Goal: Register for event/course

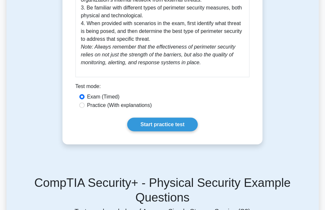
scroll to position [404, 0]
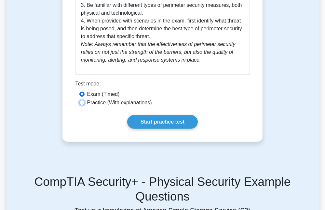
click at [82, 101] on input "Practice (With explanations)" at bounding box center [81, 102] width 5 height 5
radio input "true"
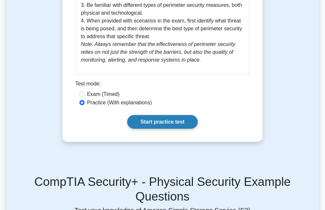
click at [154, 121] on link "Start practice test" at bounding box center [162, 122] width 71 height 14
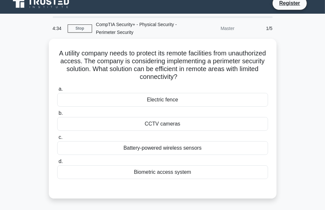
scroll to position [8, 0]
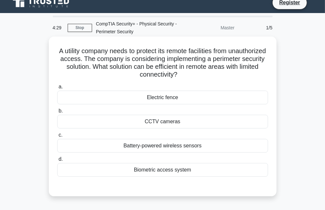
click at [135, 146] on div "Battery-powered wireless sensors" at bounding box center [162, 146] width 211 height 14
click at [57, 137] on input "c. Battery-powered wireless sensors" at bounding box center [57, 135] width 0 height 4
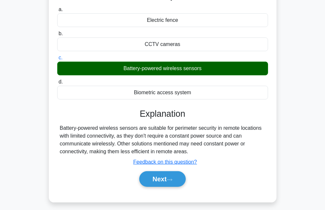
scroll to position [85, 0]
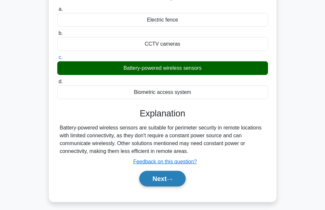
click at [165, 176] on button "Next" at bounding box center [162, 179] width 47 height 16
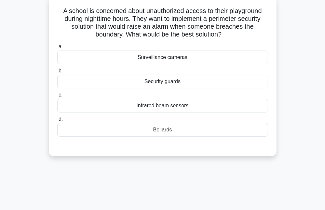
scroll to position [48, 0]
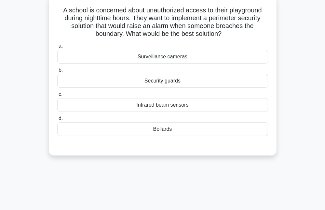
click at [132, 104] on div "Infrared beam sensors" at bounding box center [162, 105] width 211 height 14
click at [57, 96] on input "c. Infrared beam sensors" at bounding box center [57, 94] width 0 height 4
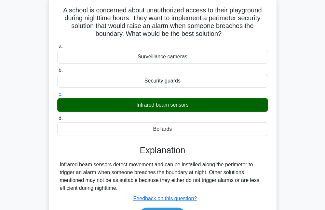
click at [142, 56] on div "Surveillance cameras" at bounding box center [162, 57] width 211 height 14
click at [57, 48] on input "a. Surveillance cameras" at bounding box center [57, 46] width 0 height 4
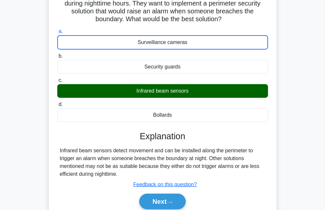
scroll to position [73, 0]
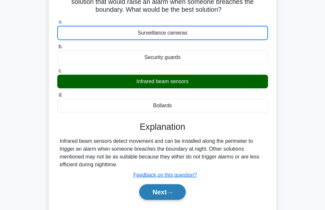
click at [164, 189] on button "Next" at bounding box center [162, 192] width 47 height 16
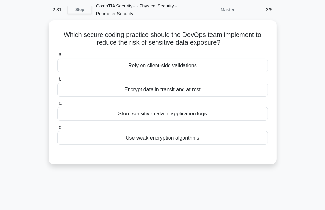
scroll to position [25, 0]
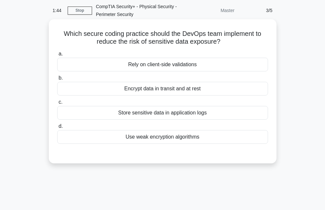
click at [136, 90] on div "Encrypt data in transit and at rest" at bounding box center [162, 89] width 211 height 14
click at [57, 80] on input "b. Encrypt data in transit and at rest" at bounding box center [57, 78] width 0 height 4
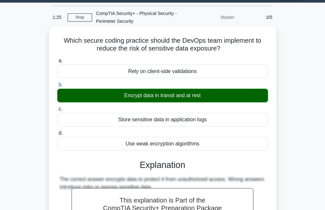
scroll to position [0, 0]
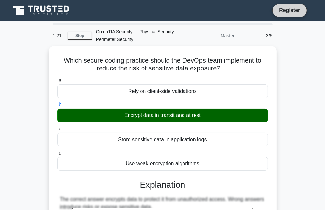
click at [290, 9] on link "Register" at bounding box center [289, 10] width 29 height 8
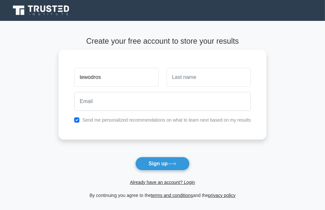
type input "tewodros"
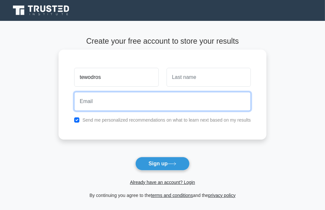
click at [89, 104] on input "email" at bounding box center [162, 101] width 177 height 19
type input "tedibogimm@gmail.com"
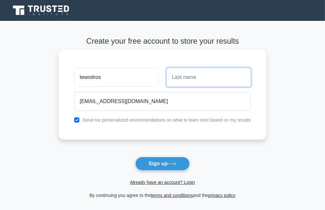
click at [174, 78] on input "text" at bounding box center [209, 77] width 84 height 19
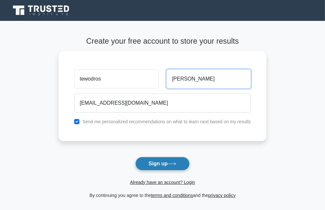
type input "bogale"
click at [169, 162] on button "Sign up" at bounding box center [162, 164] width 55 height 14
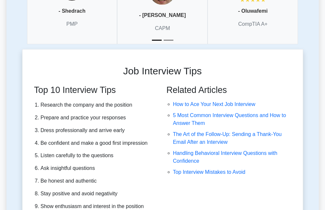
scroll to position [2095, 0]
